Goal: Check status

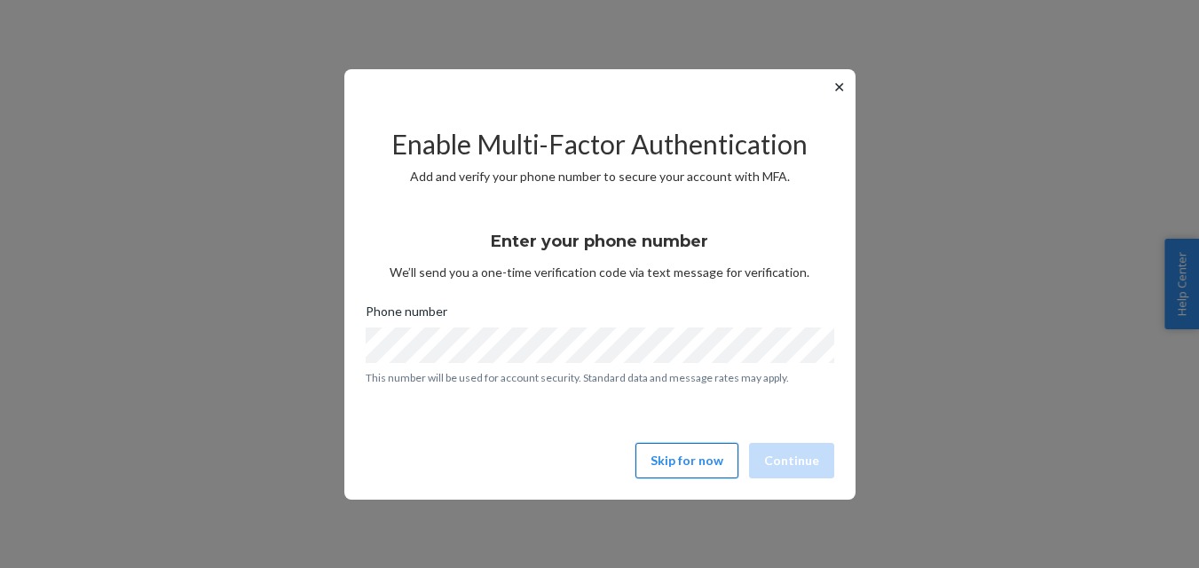
click at [722, 466] on button "Skip for now" at bounding box center [686, 461] width 103 height 36
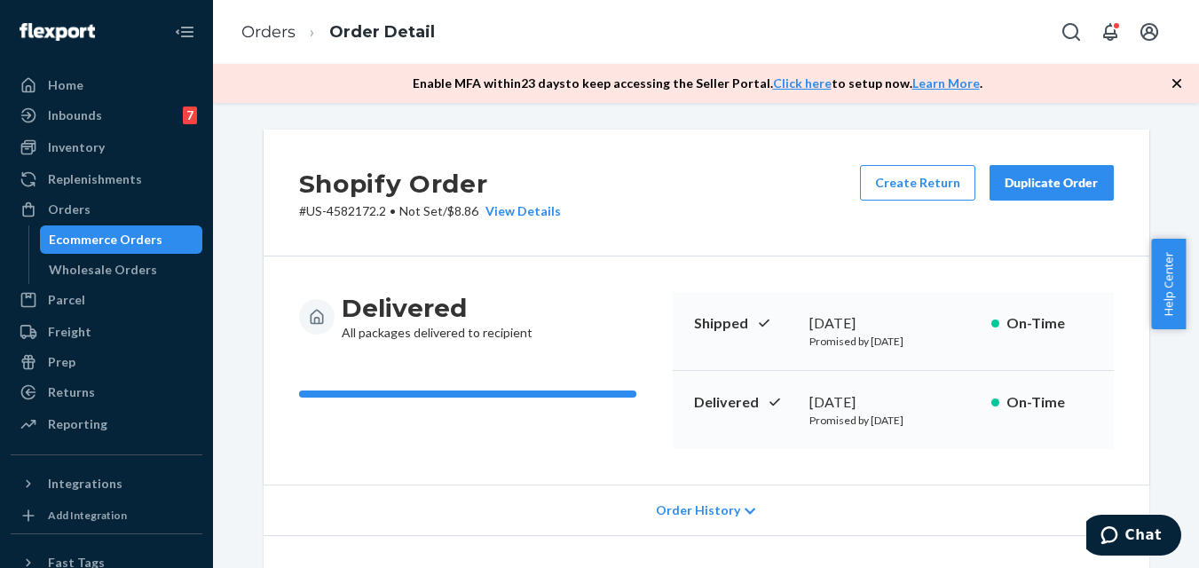
click at [113, 193] on ul "Home Inbounds 7 Shipping Plans Problems 7 Inventory Products Replenishments Ord…" at bounding box center [107, 255] width 192 height 369
click at [115, 208] on div "Orders" at bounding box center [106, 209] width 188 height 25
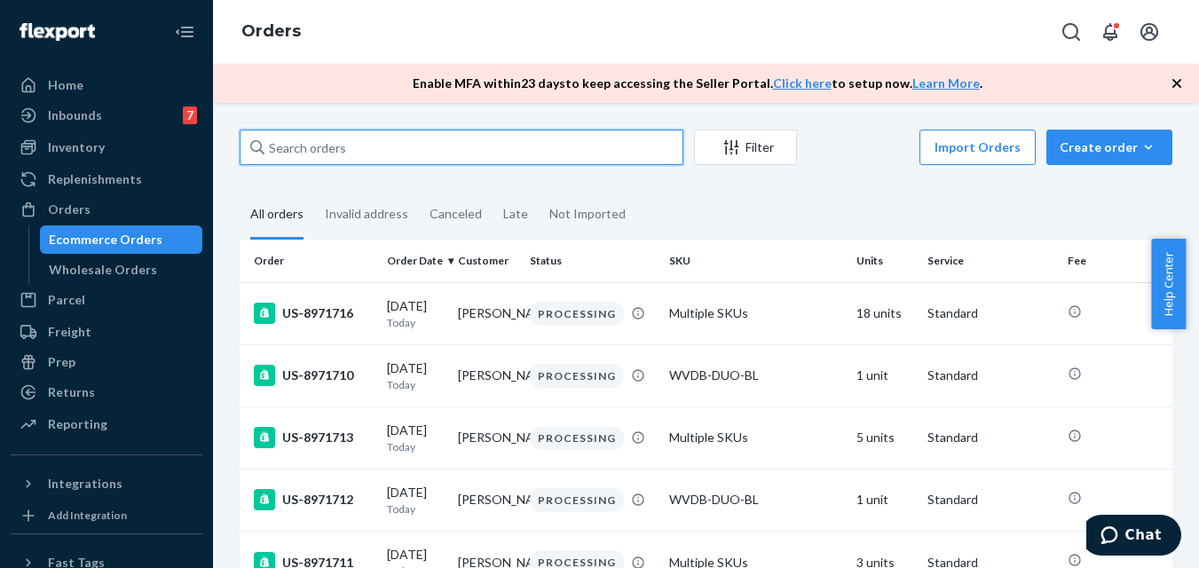
click at [328, 154] on input "text" at bounding box center [462, 148] width 444 height 36
paste input "US-8955750"
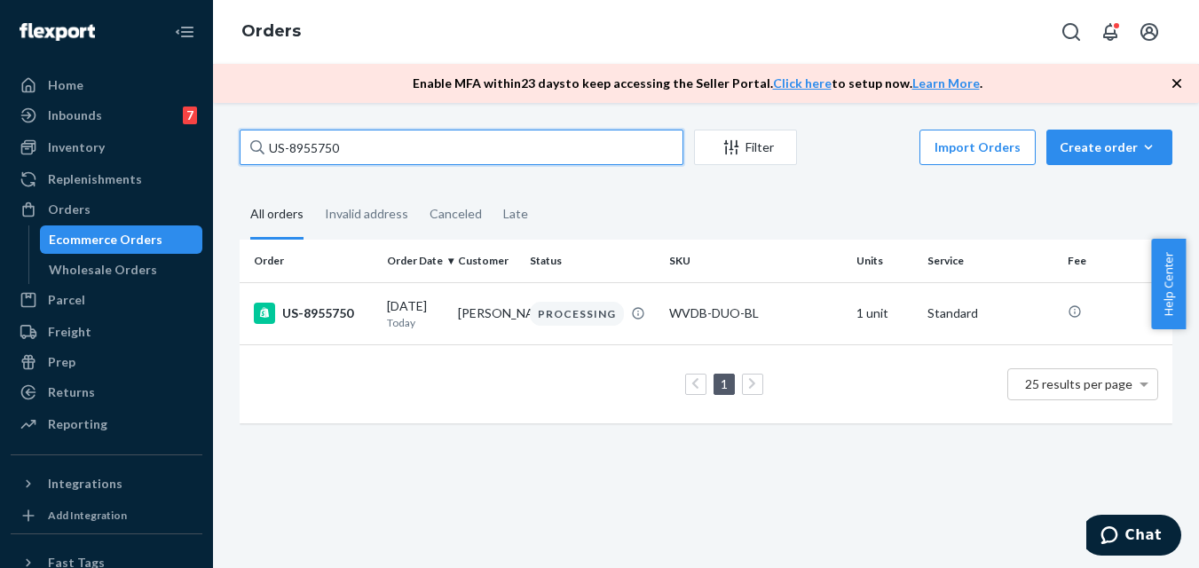
type input "US-8955750"
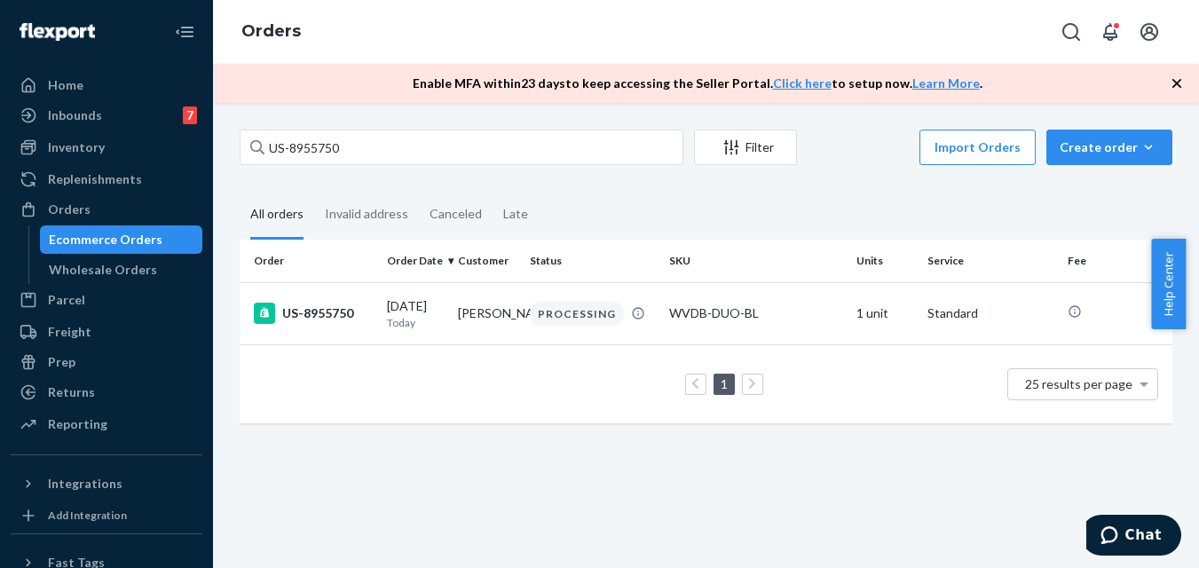
click at [404, 382] on div "1 25 results per page" at bounding box center [706, 384] width 904 height 57
click at [346, 314] on div "US-8955750" at bounding box center [313, 313] width 119 height 21
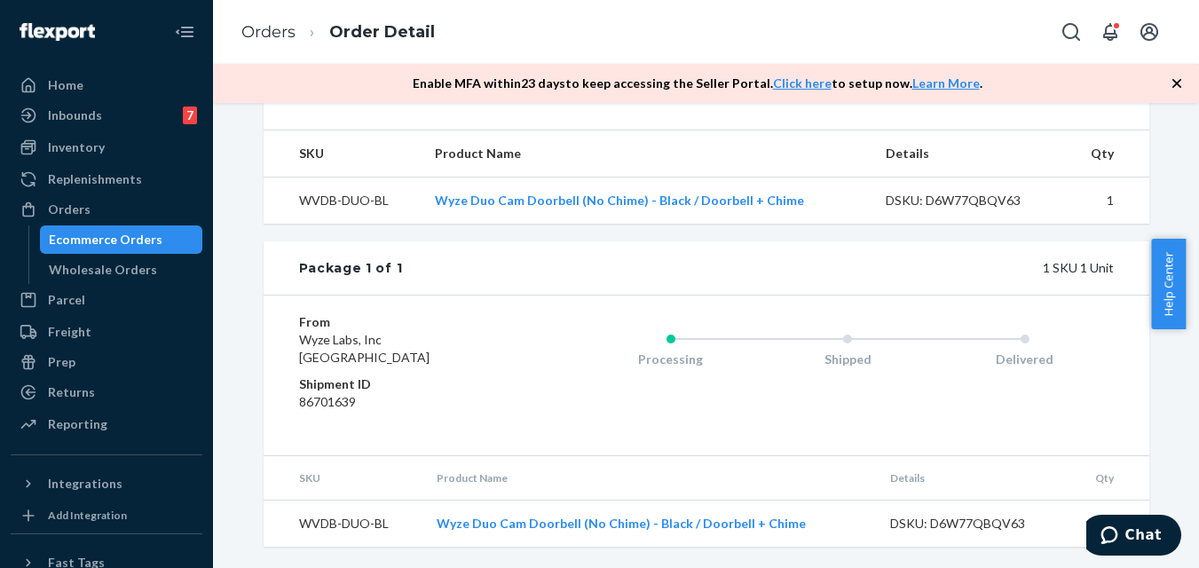
scroll to position [592, 0]
